Goal: Navigation & Orientation: Find specific page/section

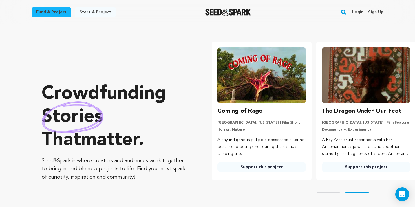
scroll to position [0, 109]
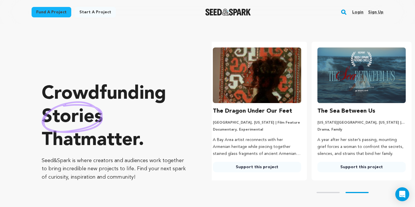
click at [360, 12] on link "Login" at bounding box center [357, 12] width 11 height 9
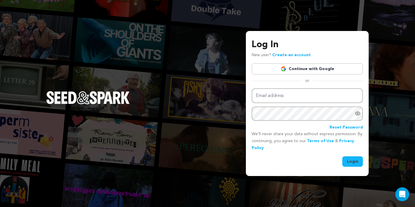
click at [312, 68] on link "Continue with Google" at bounding box center [307, 68] width 111 height 11
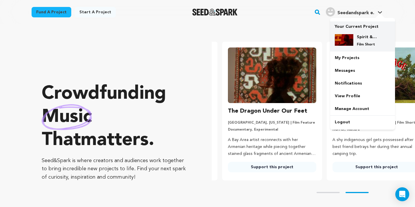
scroll to position [0, 109]
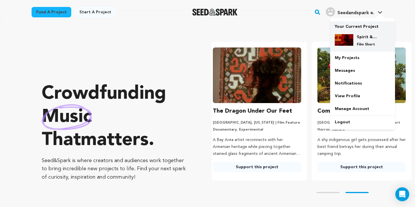
click at [364, 32] on div "Spirit & Bone Film Short" at bounding box center [363, 41] width 56 height 22
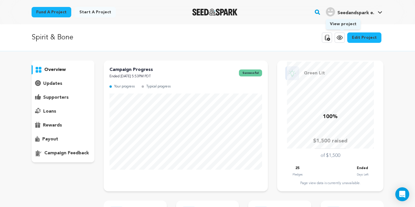
click at [341, 39] on icon at bounding box center [340, 38] width 6 height 4
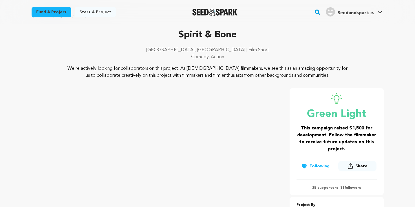
scroll to position [23, 0]
drag, startPoint x: 76, startPoint y: 68, endPoint x: 286, endPoint y: 79, distance: 210.6
click at [286, 79] on p "We’re actively looking for collaborators on this project. As [DEMOGRAPHIC_DATA]…" at bounding box center [208, 72] width 282 height 14
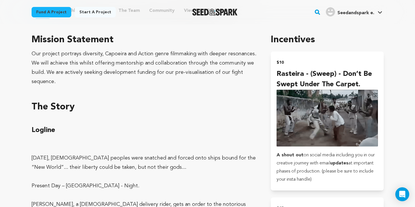
scroll to position [319, 0]
